Goal: Complete application form

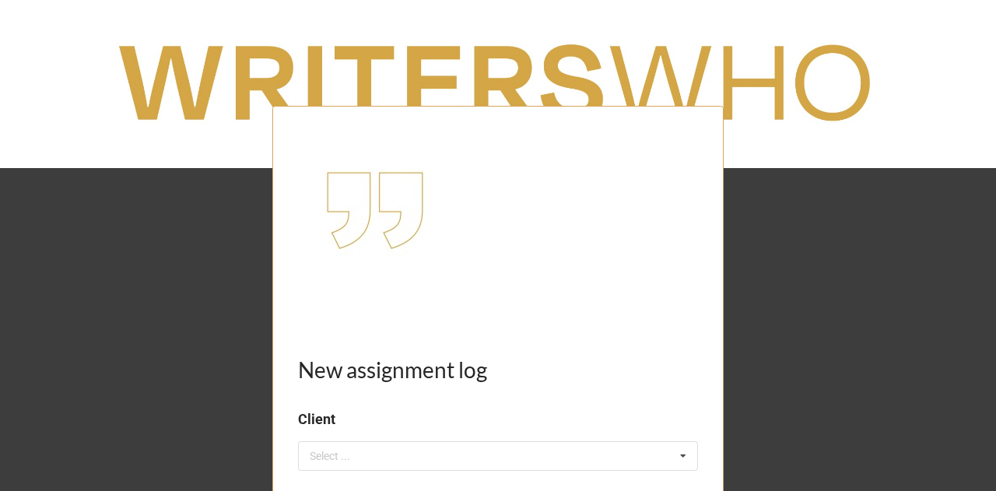
click at [398, 362] on h1 "New assignment log" at bounding box center [498, 370] width 400 height 28
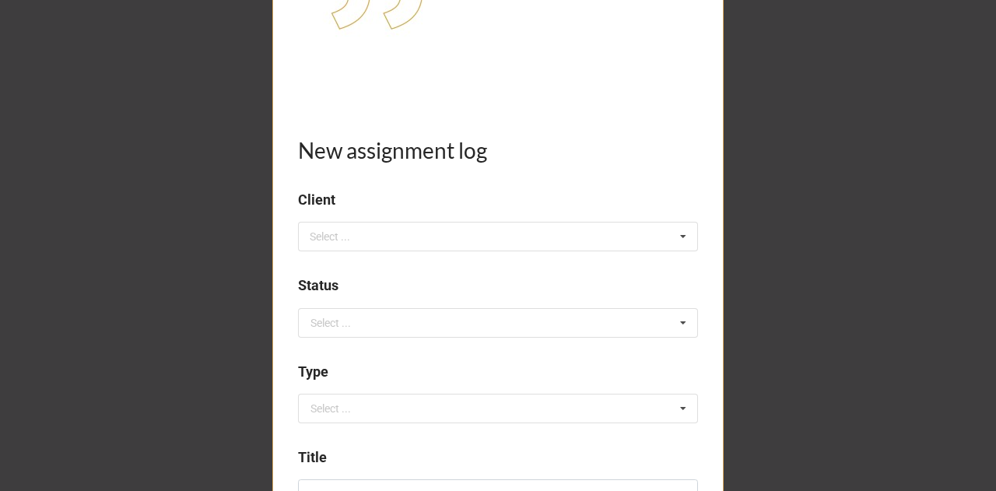
scroll to position [342, 0]
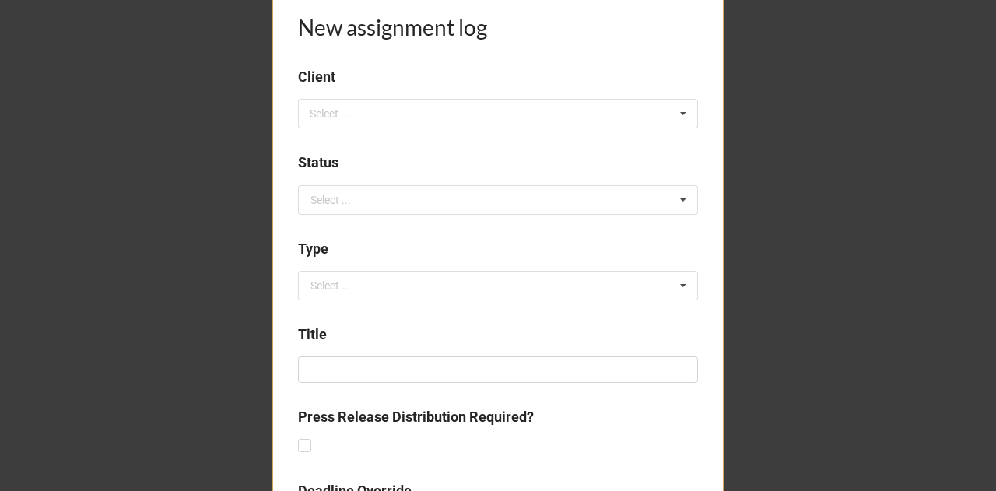
click at [386, 110] on div "Select ... No results found." at bounding box center [498, 114] width 400 height 30
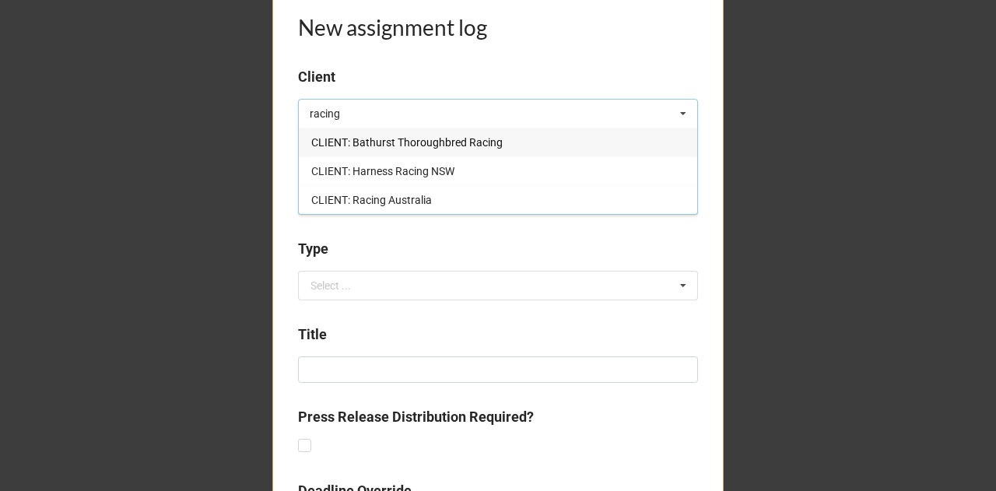
type input "racing"
click at [391, 200] on span "CLIENT: Racing Australia" at bounding box center [371, 200] width 121 height 12
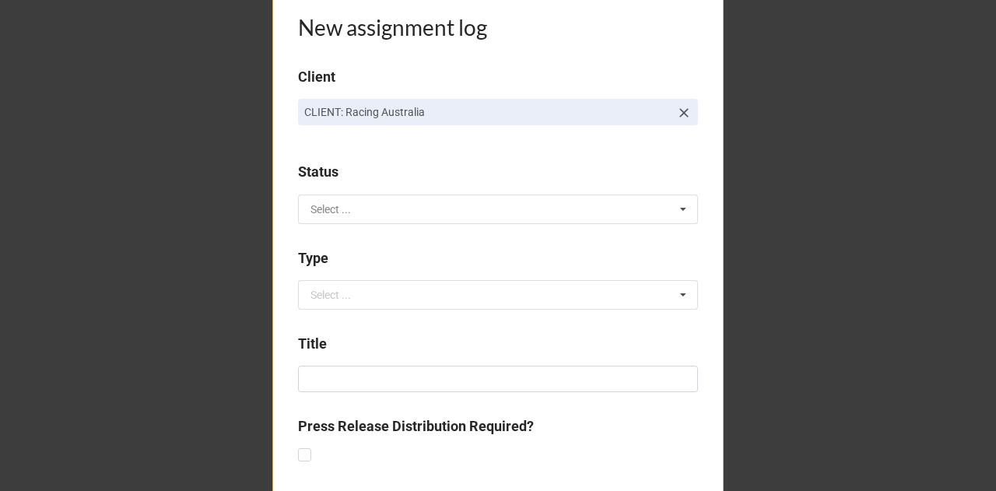
click at [336, 219] on input "text" at bounding box center [499, 209] width 398 height 28
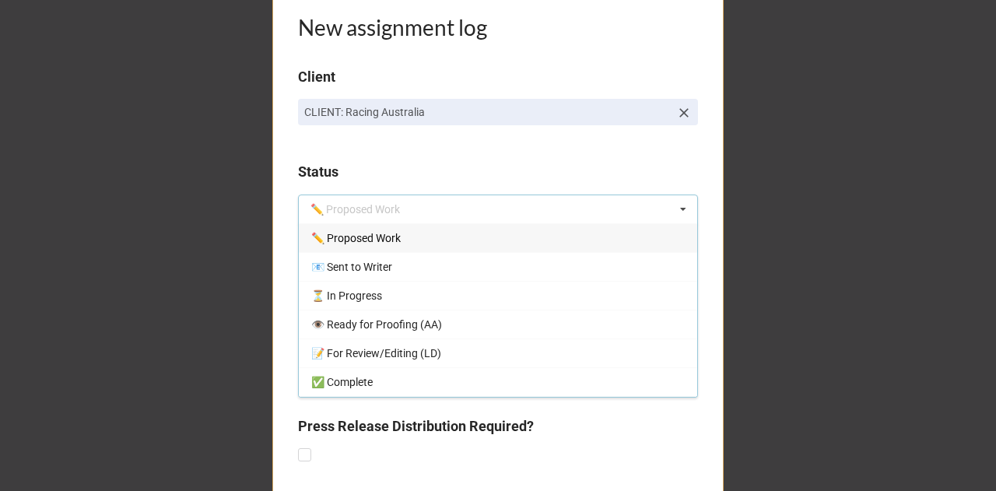
click at [360, 247] on div "✏️ Proposed Work" at bounding box center [498, 237] width 398 height 29
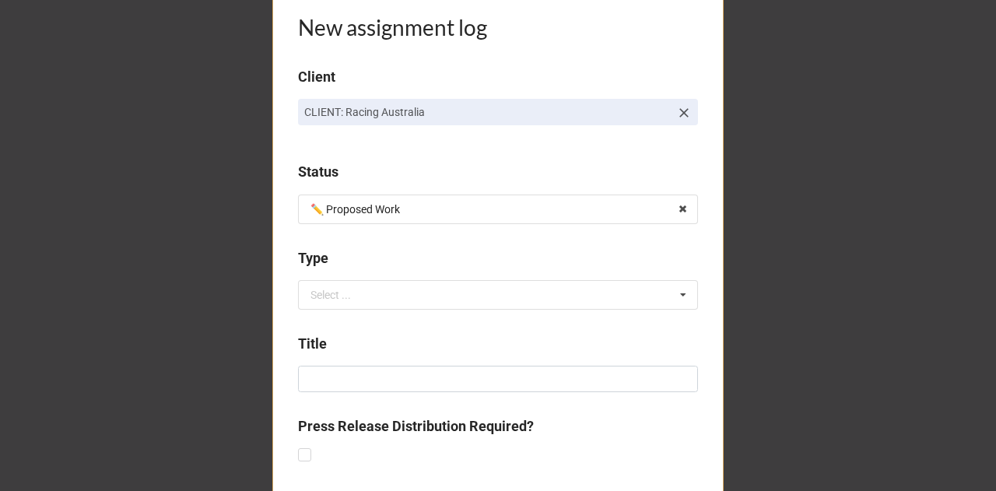
click at [339, 298] on div "Select ..." at bounding box center [330, 294] width 40 height 11
type input "pro"
click at [348, 356] on span "Proposal" at bounding box center [333, 352] width 44 height 12
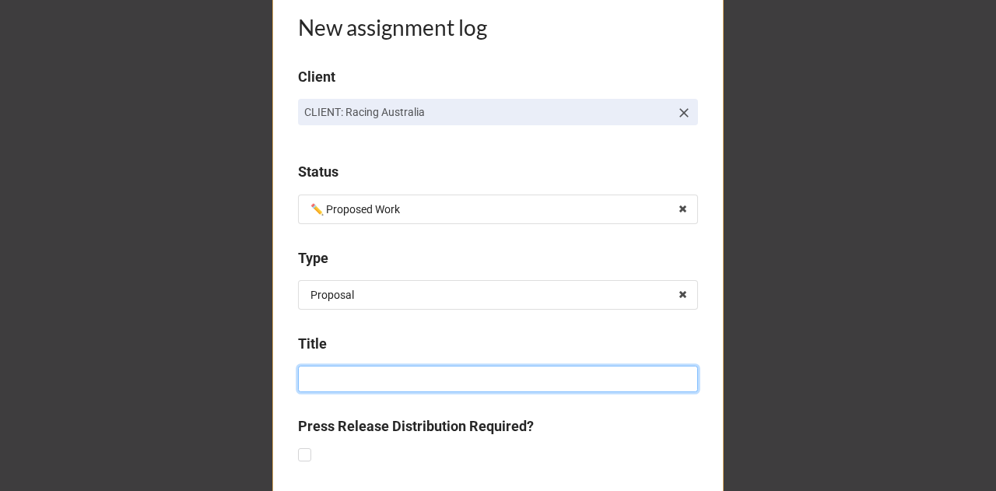
click at [366, 373] on input at bounding box center [498, 379] width 400 height 26
paste input "National Strategy for Stimulating Demand for Retired Thoroughbreds"
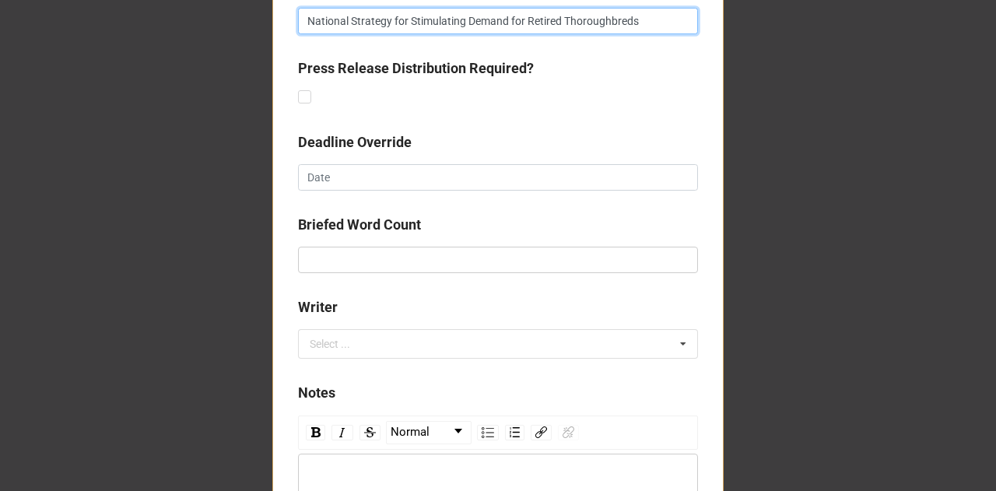
scroll to position [718, 0]
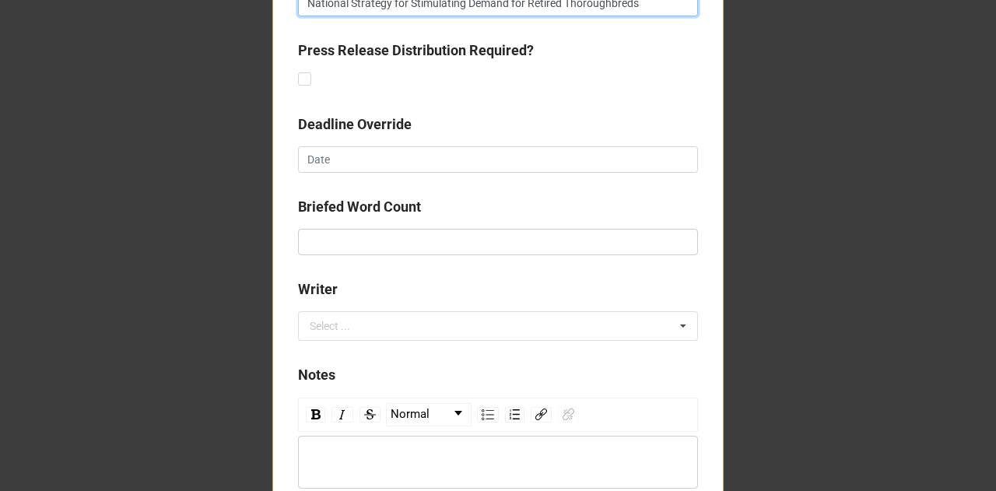
type input "National Strategy for Stimulating Demand for Retired Thoroughbreds"
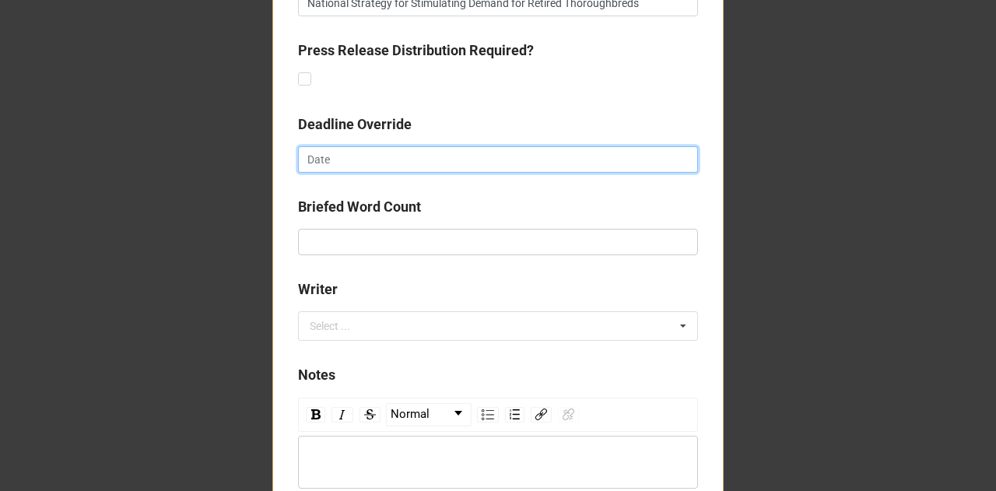
click at [368, 166] on input "text" at bounding box center [498, 159] width 400 height 26
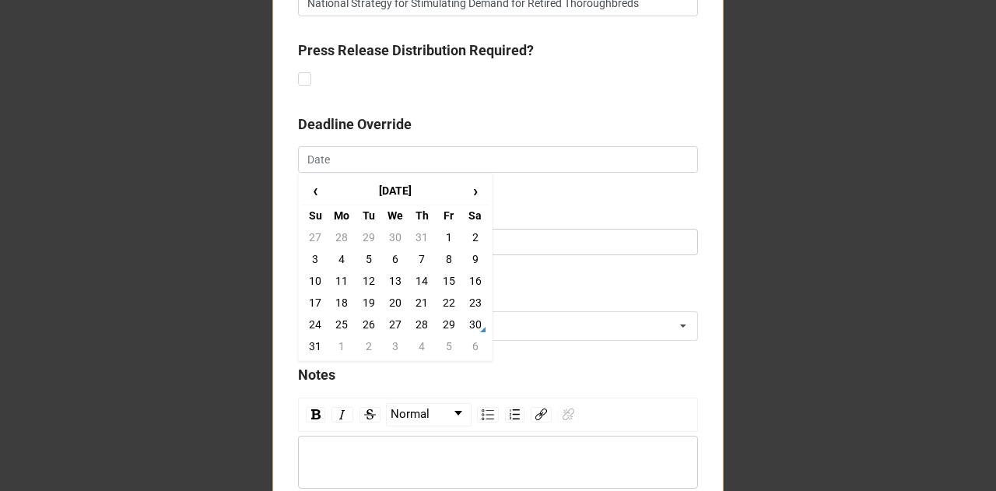
click at [446, 348] on td "5" at bounding box center [448, 346] width 26 height 22
type input "5/9/2025"
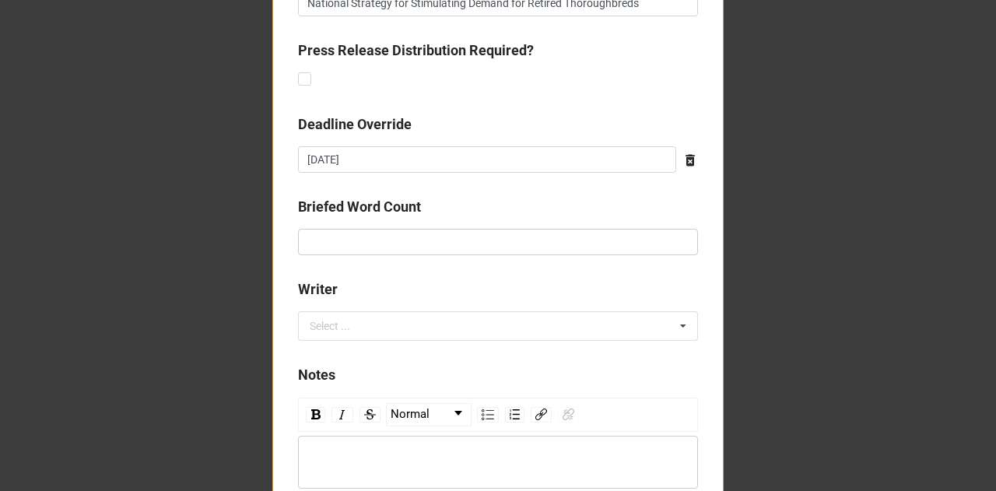
click at [347, 313] on div "Select ... No results found." at bounding box center [498, 326] width 400 height 30
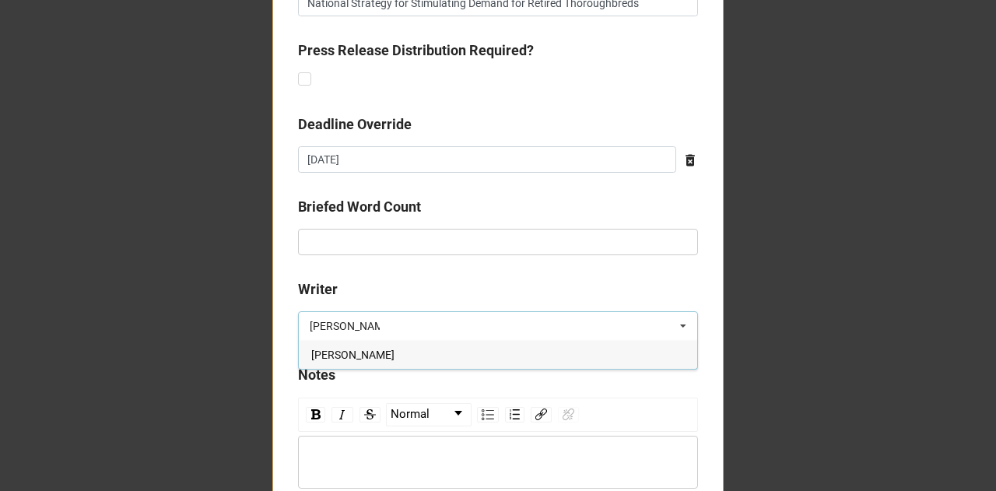
type input "lyndsey"
click at [400, 359] on div "Lyndsey Douglas" at bounding box center [498, 354] width 398 height 29
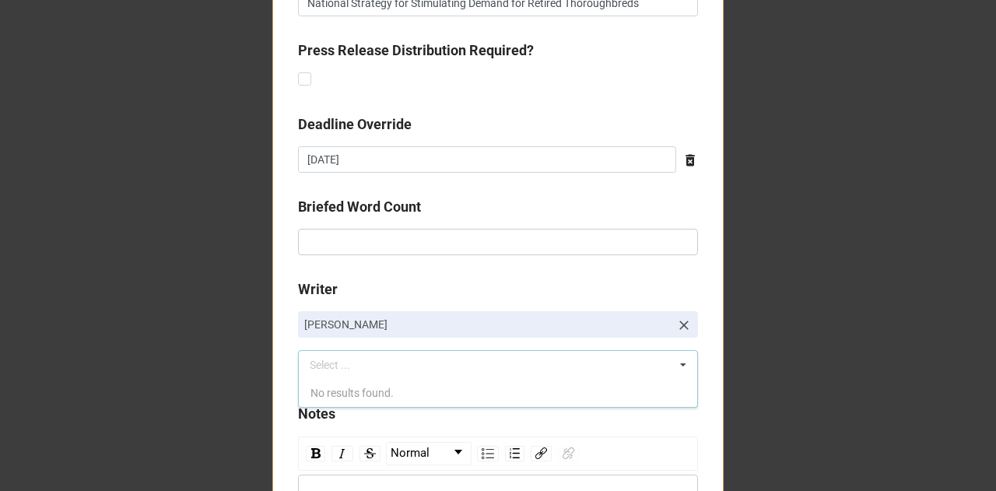
click at [585, 281] on b "Writer" at bounding box center [498, 292] width 400 height 27
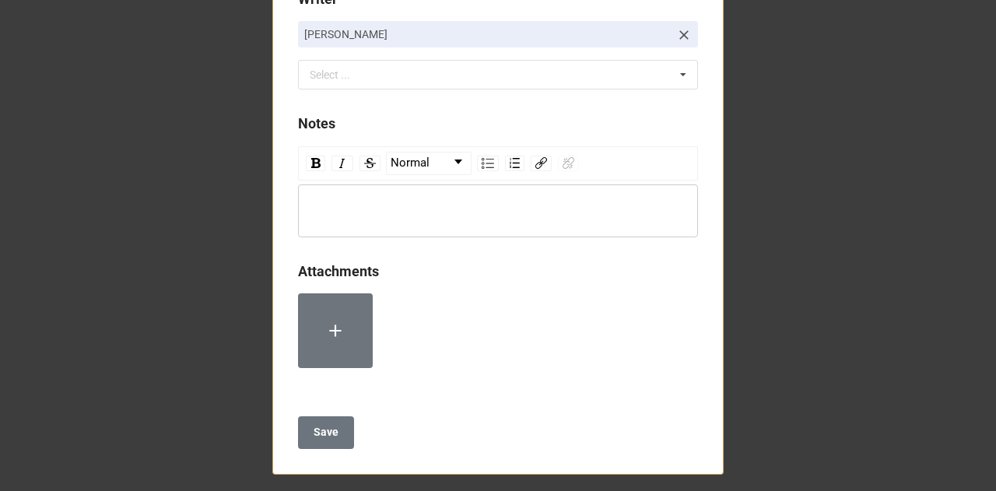
scroll to position [1014, 0]
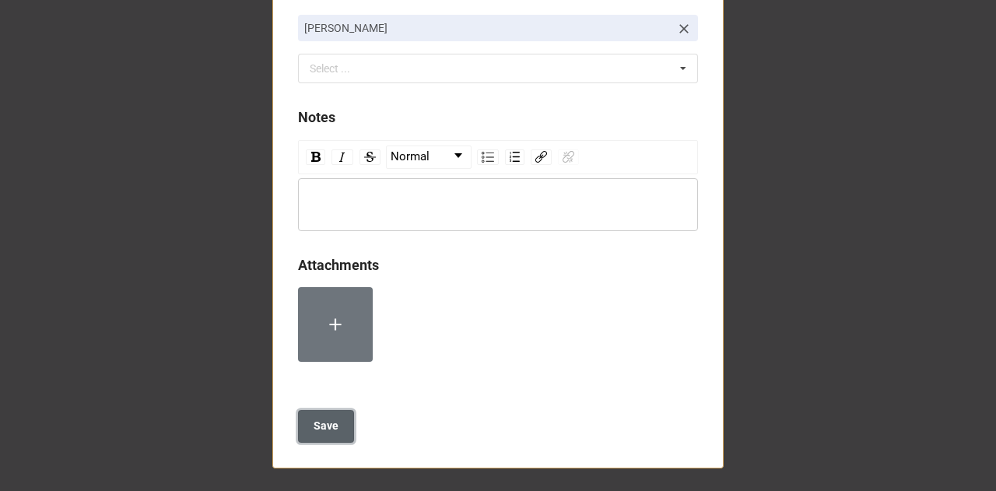
click at [325, 423] on b "Save" at bounding box center [326, 426] width 25 height 16
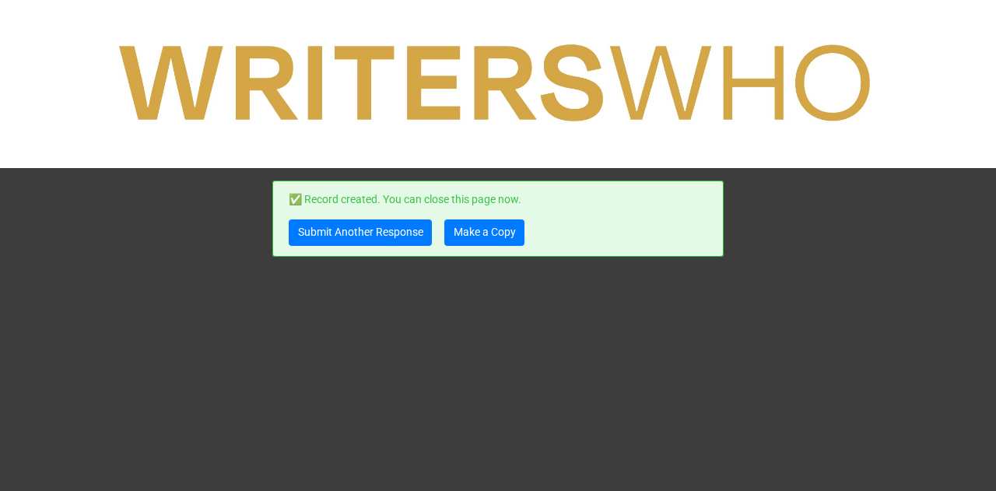
scroll to position [0, 0]
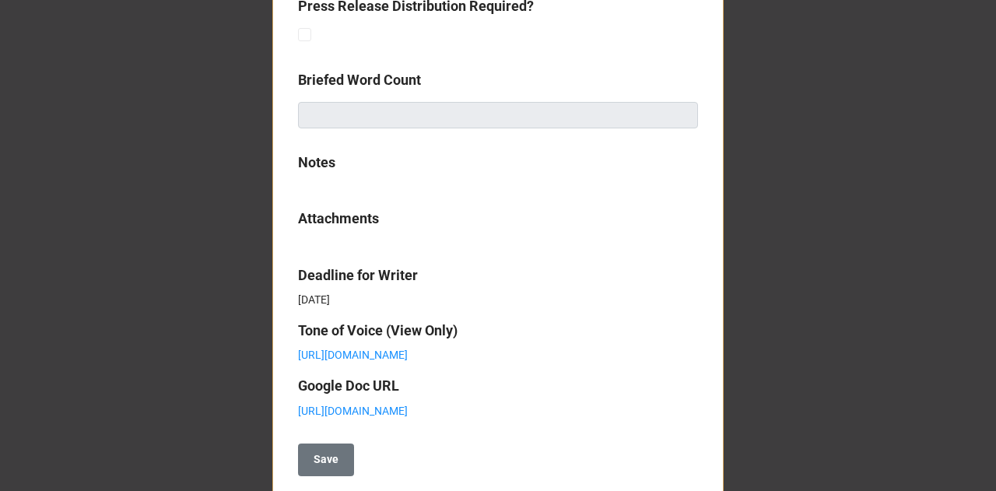
scroll to position [805, 0]
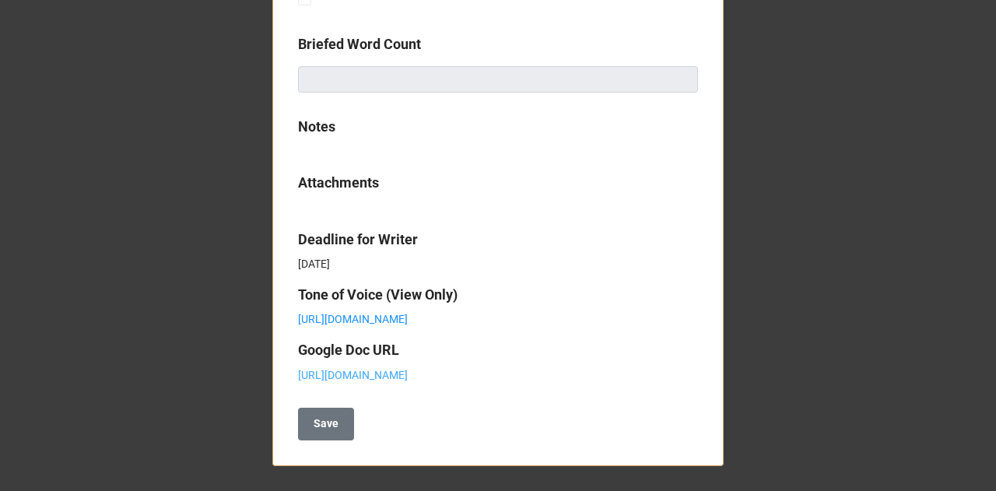
click at [408, 369] on link "[URL][DOMAIN_NAME]" at bounding box center [353, 375] width 110 height 12
